Goal: Transaction & Acquisition: Purchase product/service

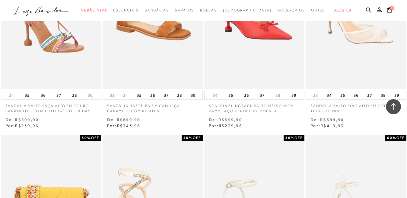
scroll to position [922, 0]
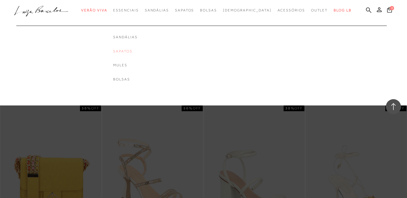
click at [137, 53] on link "Sapatos" at bounding box center [125, 51] width 24 height 5
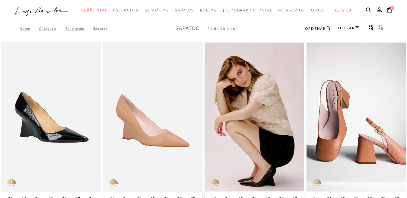
scroll to position [89, 0]
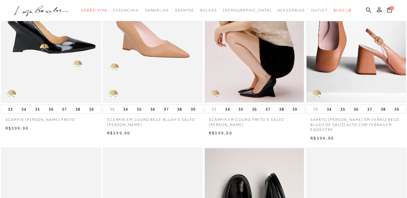
click at [41, 45] on img at bounding box center [52, 28] width 100 height 150
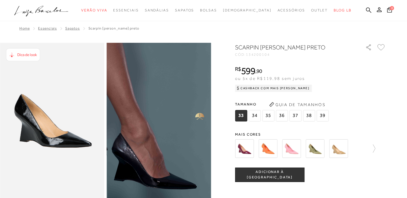
scroll to position [89, 0]
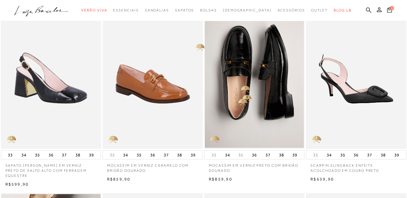
scroll to position [119, 0]
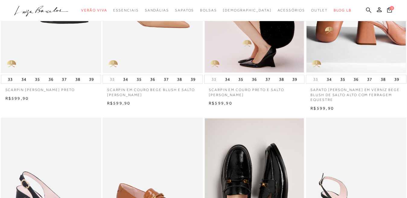
click at [366, 12] on icon at bounding box center [368, 10] width 5 height 6
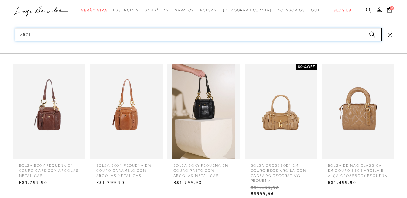
type input "ARGILA"
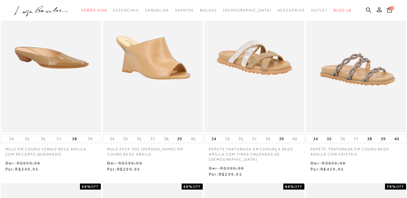
scroll to position [327, 0]
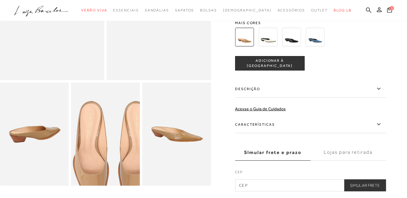
scroll to position [208, 0]
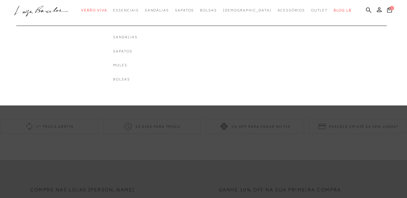
click at [119, 41] on ul "Sandálias Sapatos Mules Bolsas" at bounding box center [125, 53] width 145 height 75
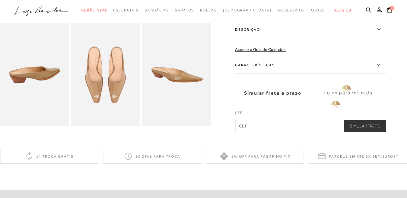
scroll to position [89, 0]
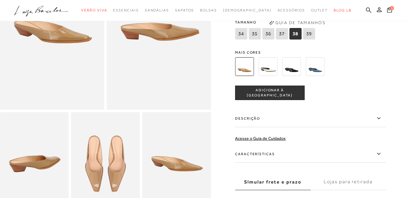
click at [280, 35] on icon at bounding box center [282, 34] width 8 height 8
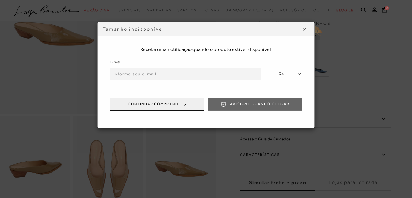
click at [307, 28] on button at bounding box center [305, 29] width 10 height 10
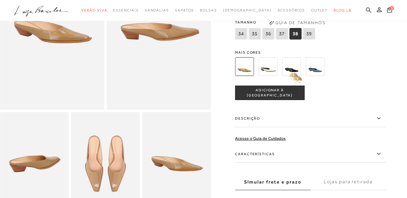
click at [290, 72] on img at bounding box center [291, 66] width 19 height 19
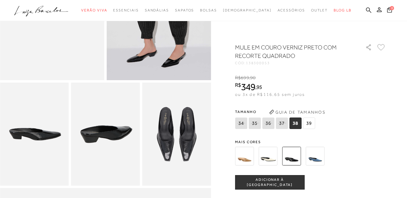
scroll to position [149, 0]
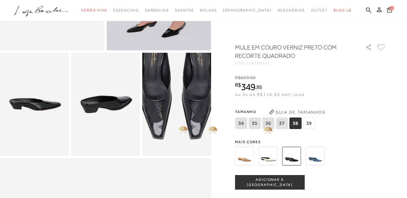
click at [177, 124] on img at bounding box center [176, 85] width 137 height 206
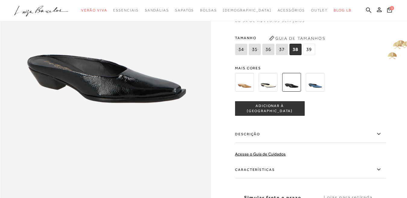
scroll to position [213, 0]
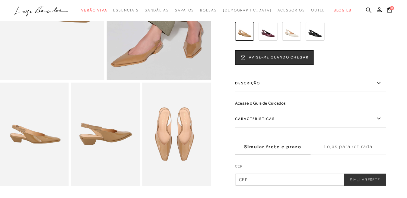
scroll to position [89, 0]
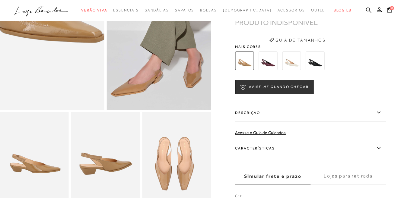
click at [77, 62] on img at bounding box center [27, 1] width 209 height 313
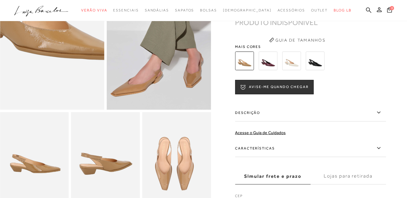
click at [62, 44] on img at bounding box center [42, 19] width 209 height 313
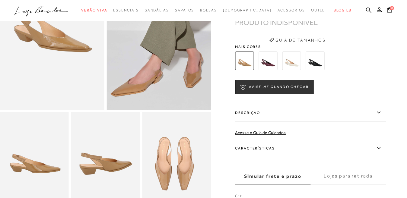
click at [137, 71] on img at bounding box center [159, 32] width 104 height 156
click at [264, 63] on img at bounding box center [268, 61] width 19 height 19
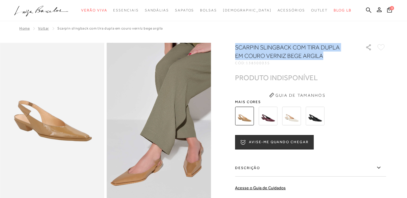
drag, startPoint x: 236, startPoint y: 47, endPoint x: 329, endPoint y: 57, distance: 93.8
click at [329, 57] on h1 "SCARPIN SLINGBACK COM TIRA DUPLA EM COURO VERNIZ BEGE ARGILA" at bounding box center [291, 51] width 113 height 17
copy h1 "SCARPIN SLINGBACK COM TIRA DUPLA EM COURO VERNIZ BEGE ARGILA"
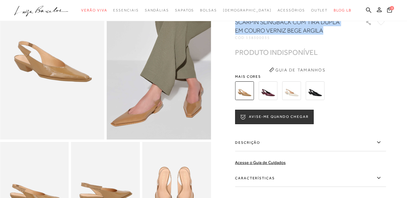
scroll to position [149, 0]
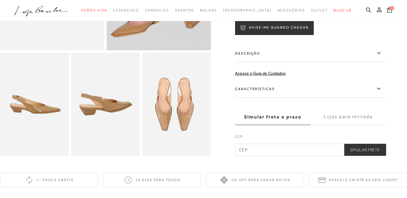
click at [253, 53] on label "Descrição" at bounding box center [310, 54] width 151 height 18
click at [0, 0] on input "Descrição" at bounding box center [0, 0] width 0 height 0
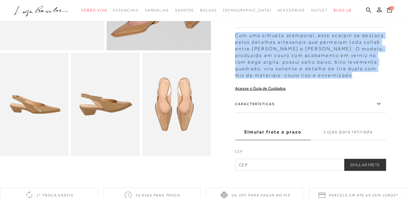
drag, startPoint x: 236, startPoint y: 36, endPoint x: 354, endPoint y: 77, distance: 125.3
click at [354, 77] on div "Com uma silhueta atemporal, este scarpin se destaca pelos detalhes artesanais q…" at bounding box center [310, 54] width 151 height 50
copy div "Com uma silhueta atemporal, este scarpin se destaca pelos detalhes artesanais q…"
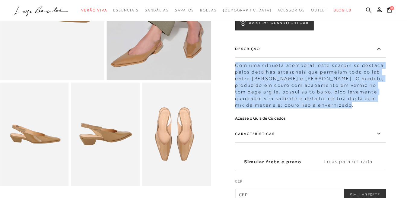
scroll to position [89, 0]
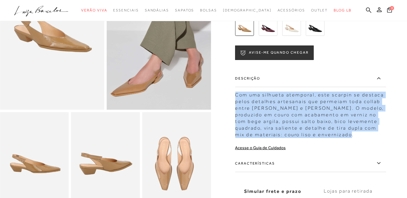
click at [173, 64] on img at bounding box center [159, 32] width 104 height 156
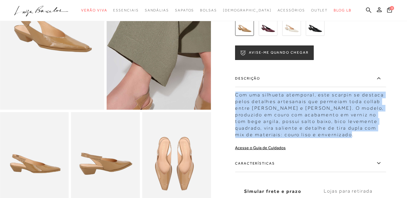
click at [173, 45] on img at bounding box center [145, 18] width 209 height 313
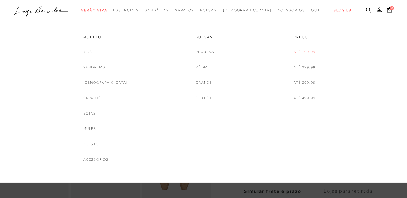
click at [296, 52] on link "Até 199,99" at bounding box center [305, 52] width 22 height 6
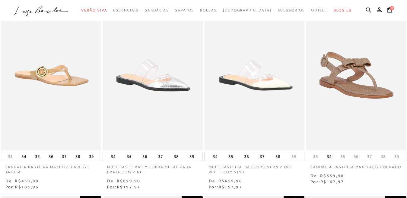
scroll to position [327, 0]
